Goal: Find specific page/section: Find specific page/section

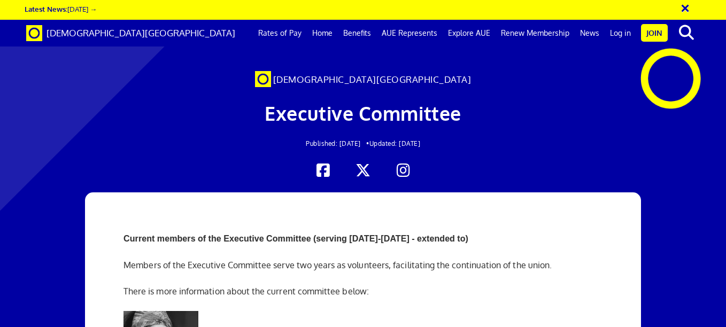
scroll to position [0, 4]
click at [540, 110] on h1 "Executive Committee" at bounding box center [363, 114] width 444 height 32
drag, startPoint x: 186, startPoint y: 223, endPoint x: 123, endPoint y: 222, distance: 62.5
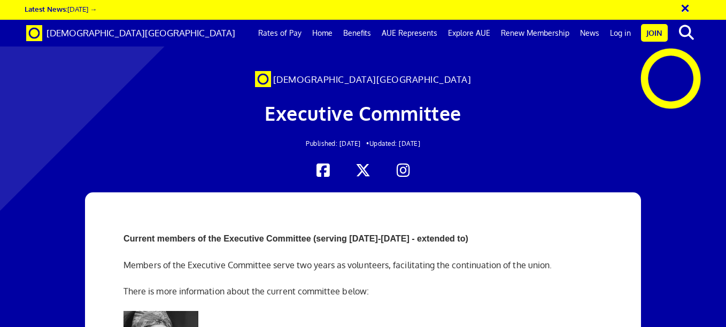
copy strong "[PERSON_NAME],"
